Goal: Transaction & Acquisition: Purchase product/service

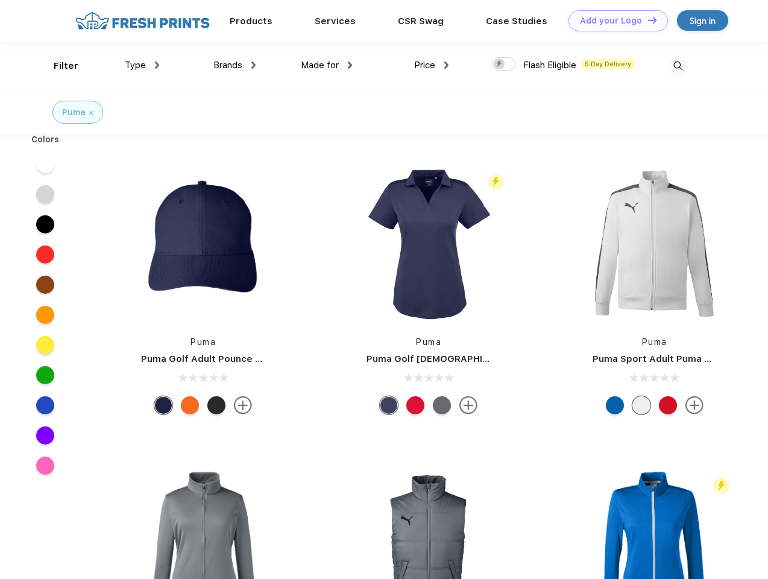
click at [614, 20] on link "Add your Logo Design Tool" at bounding box center [617, 20] width 99 height 21
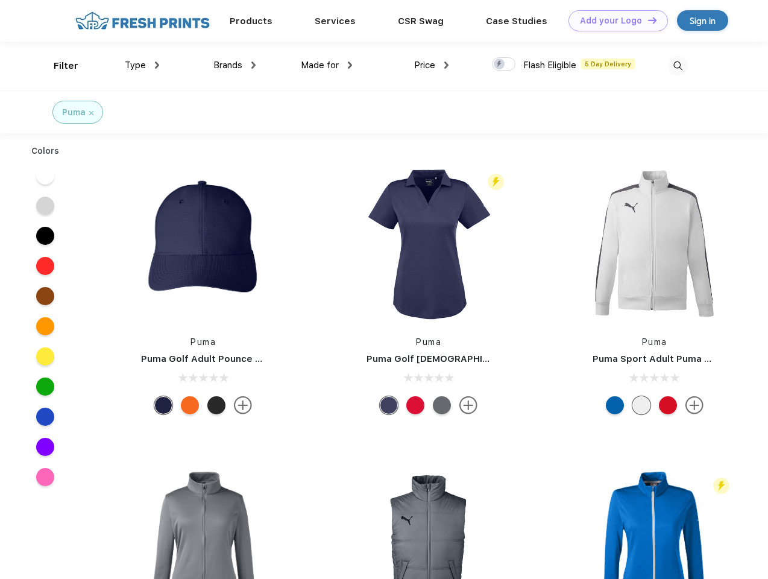
click at [0, 0] on div "Design Tool" at bounding box center [0, 0] width 0 height 0
click at [647, 20] on link "Add your Logo Design Tool" at bounding box center [617, 20] width 99 height 21
click at [58, 66] on div "Filter" at bounding box center [66, 66] width 25 height 14
click at [142, 65] on span "Type" at bounding box center [135, 65] width 21 height 11
click at [234, 65] on span "Brands" at bounding box center [227, 65] width 29 height 11
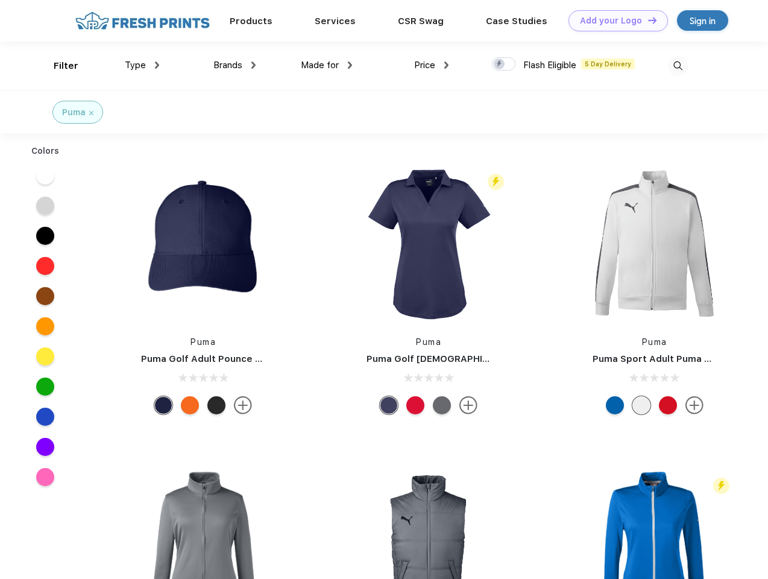
click at [327, 65] on span "Made for" at bounding box center [320, 65] width 38 height 11
click at [432, 65] on span "Price" at bounding box center [424, 65] width 21 height 11
click at [504, 64] on div at bounding box center [504, 63] width 24 height 13
click at [500, 64] on input "checkbox" at bounding box center [496, 61] width 8 height 8
click at [677, 66] on img at bounding box center [678, 66] width 20 height 20
